Goal: Task Accomplishment & Management: Manage account settings

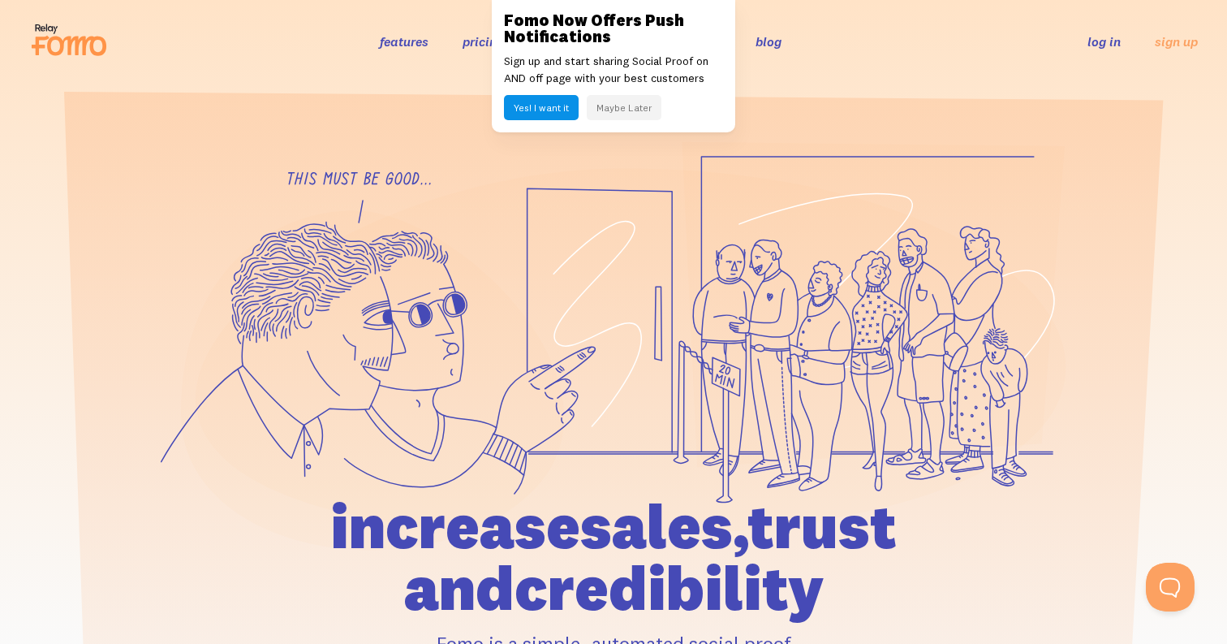
click at [626, 106] on button "Maybe Later" at bounding box center [624, 107] width 75 height 25
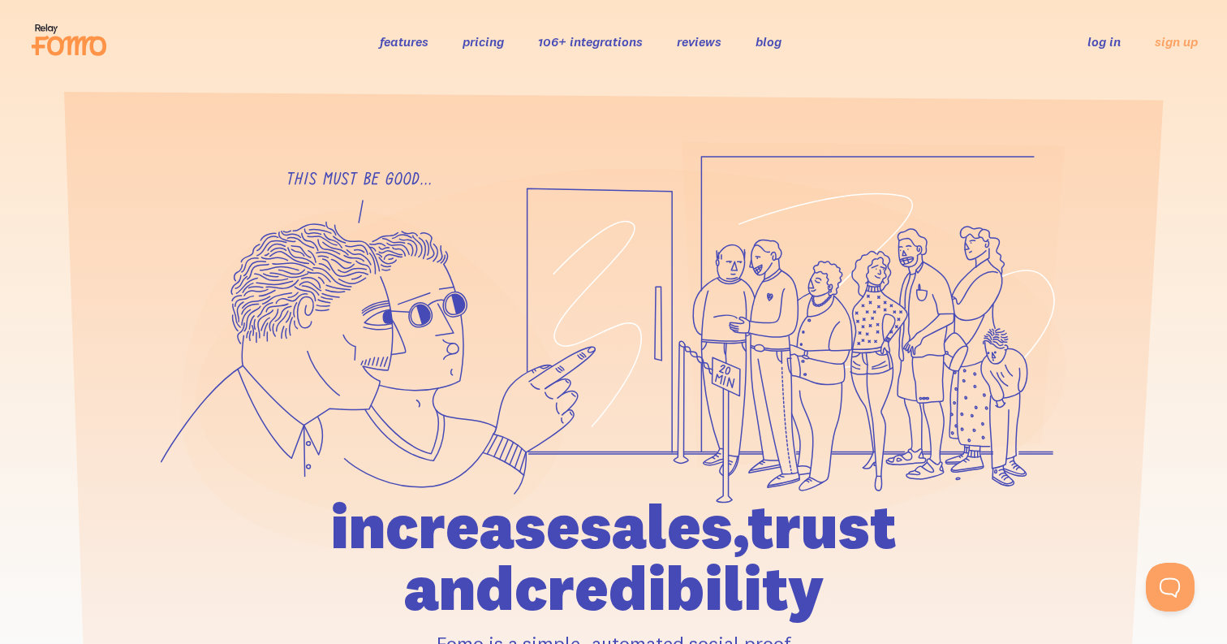
click at [1101, 45] on link "log in" at bounding box center [1104, 41] width 33 height 16
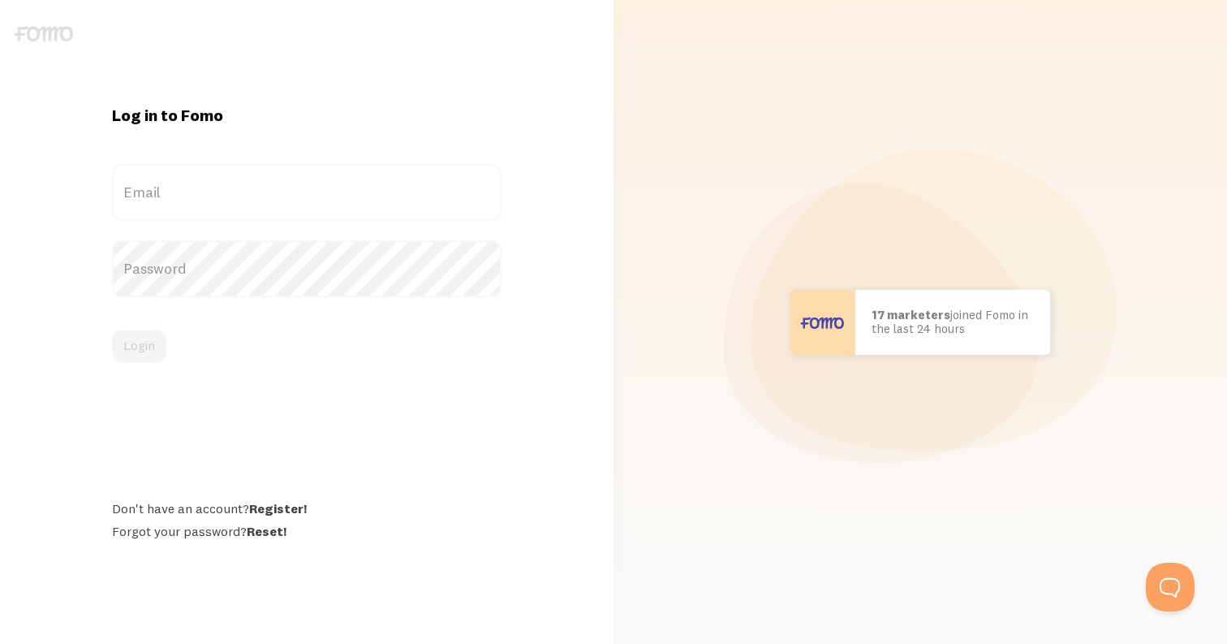
click at [379, 202] on label "Email" at bounding box center [307, 192] width 390 height 57
click at [379, 202] on input "Email" at bounding box center [307, 192] width 390 height 57
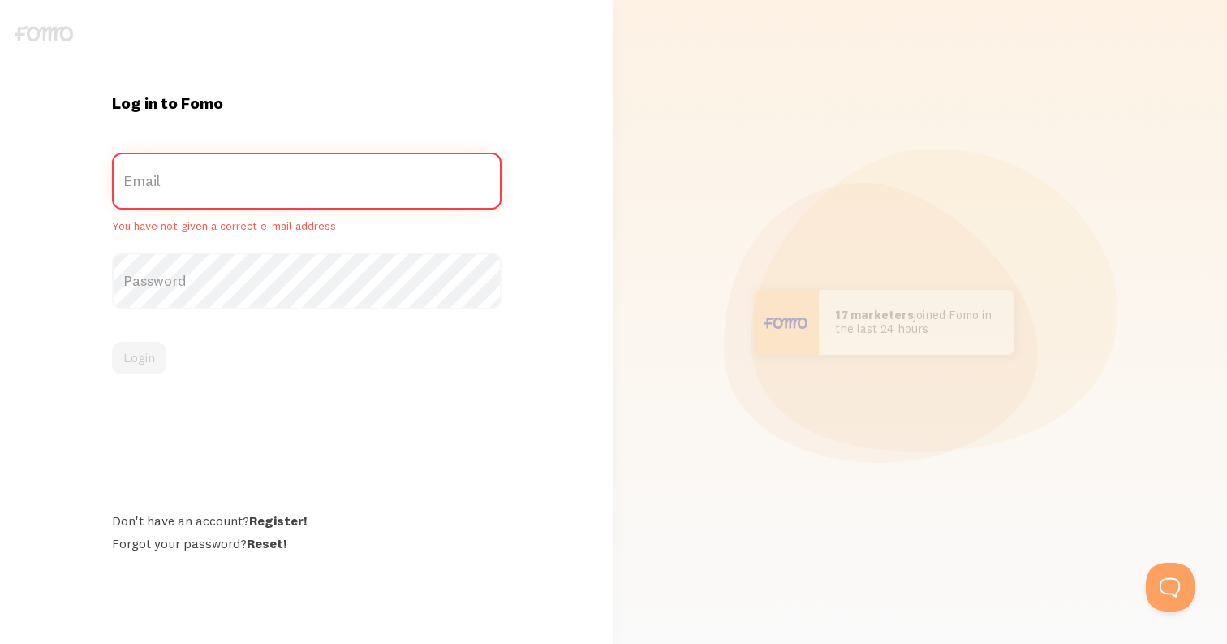
type input "[EMAIL_ADDRESS][DOMAIN_NAME]"
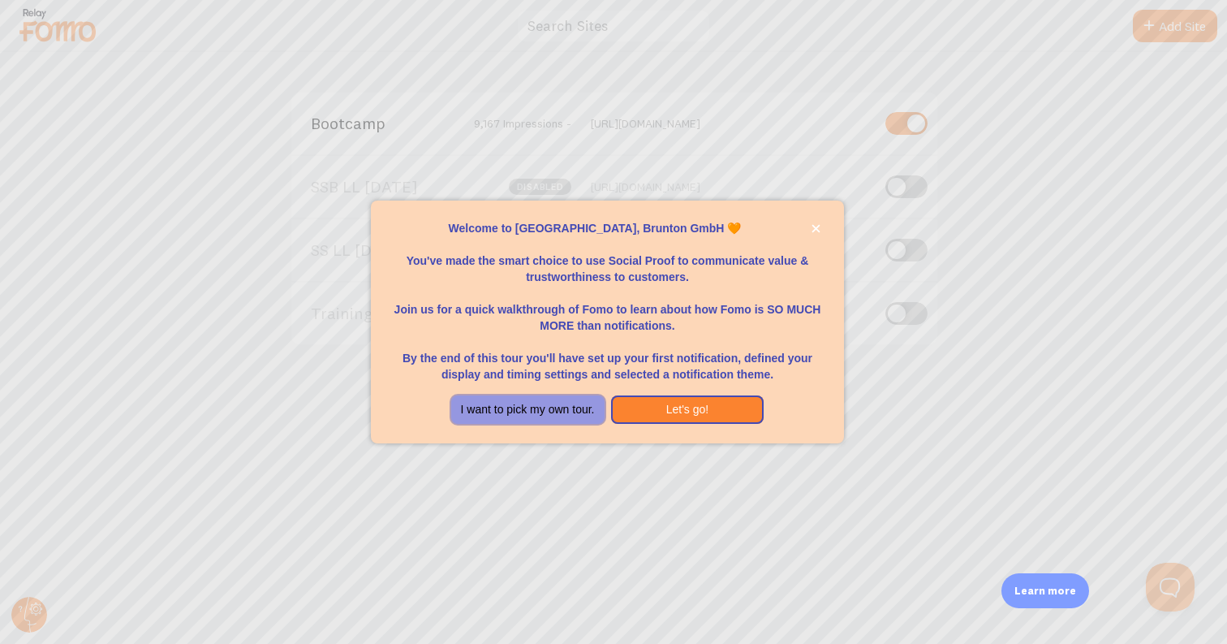
click at [521, 412] on button "I want to pick my own tour." at bounding box center [527, 409] width 153 height 29
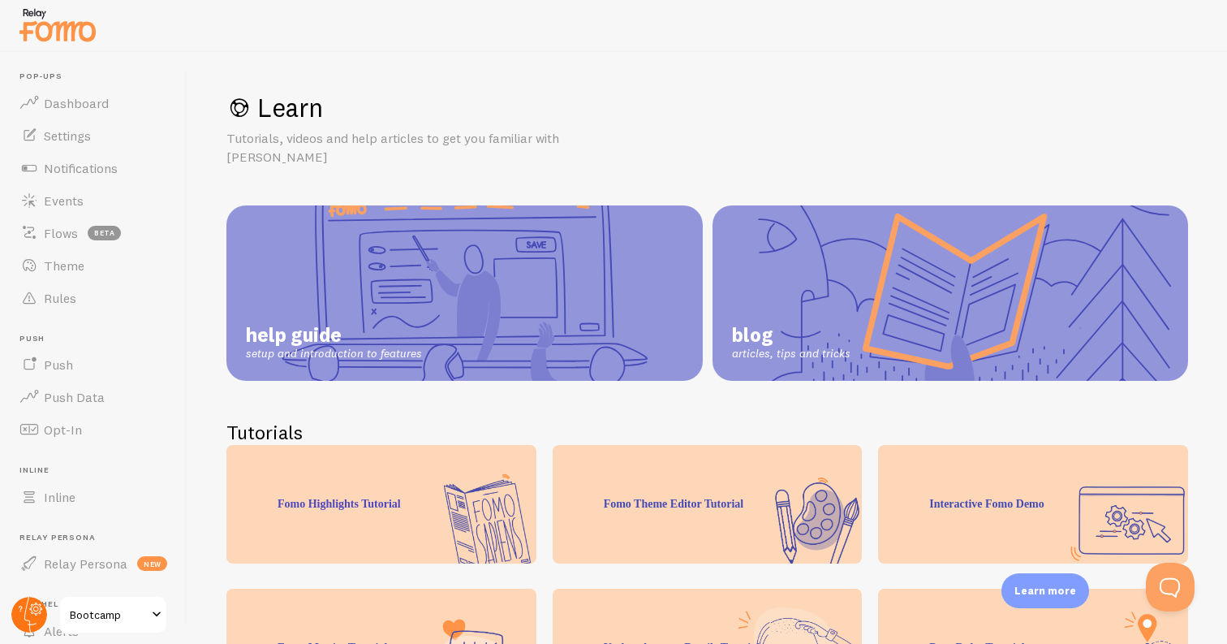
click at [40, 613] on circle at bounding box center [29, 615] width 36 height 36
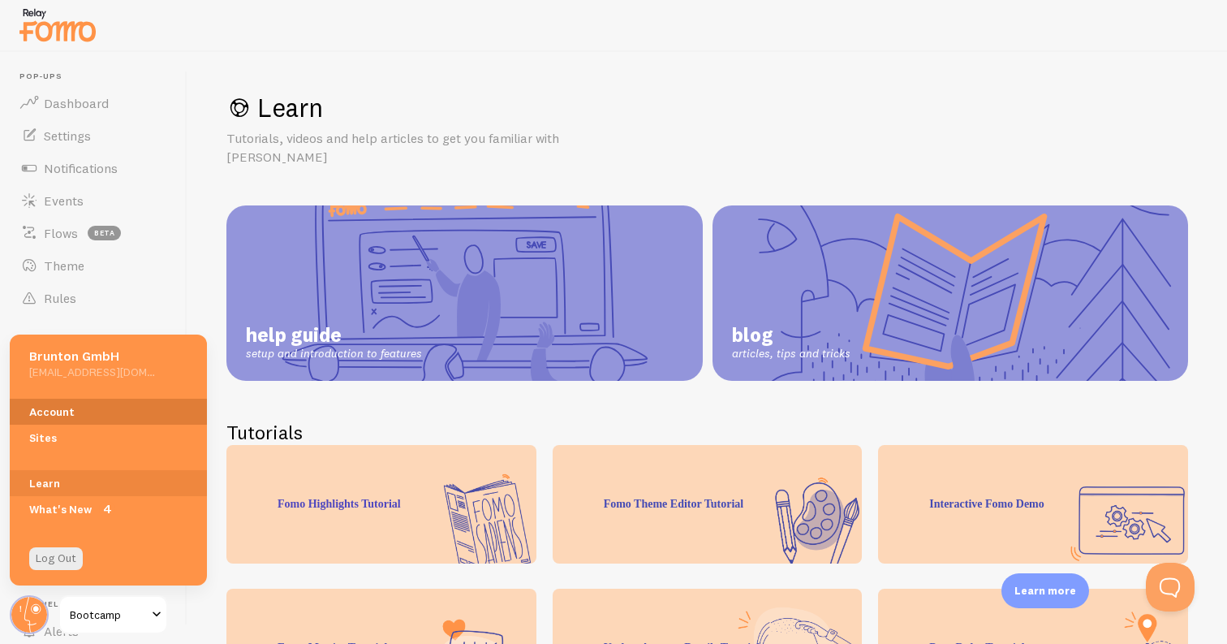
click at [84, 412] on link "Account" at bounding box center [108, 412] width 197 height 26
